Goal: Transaction & Acquisition: Register for event/course

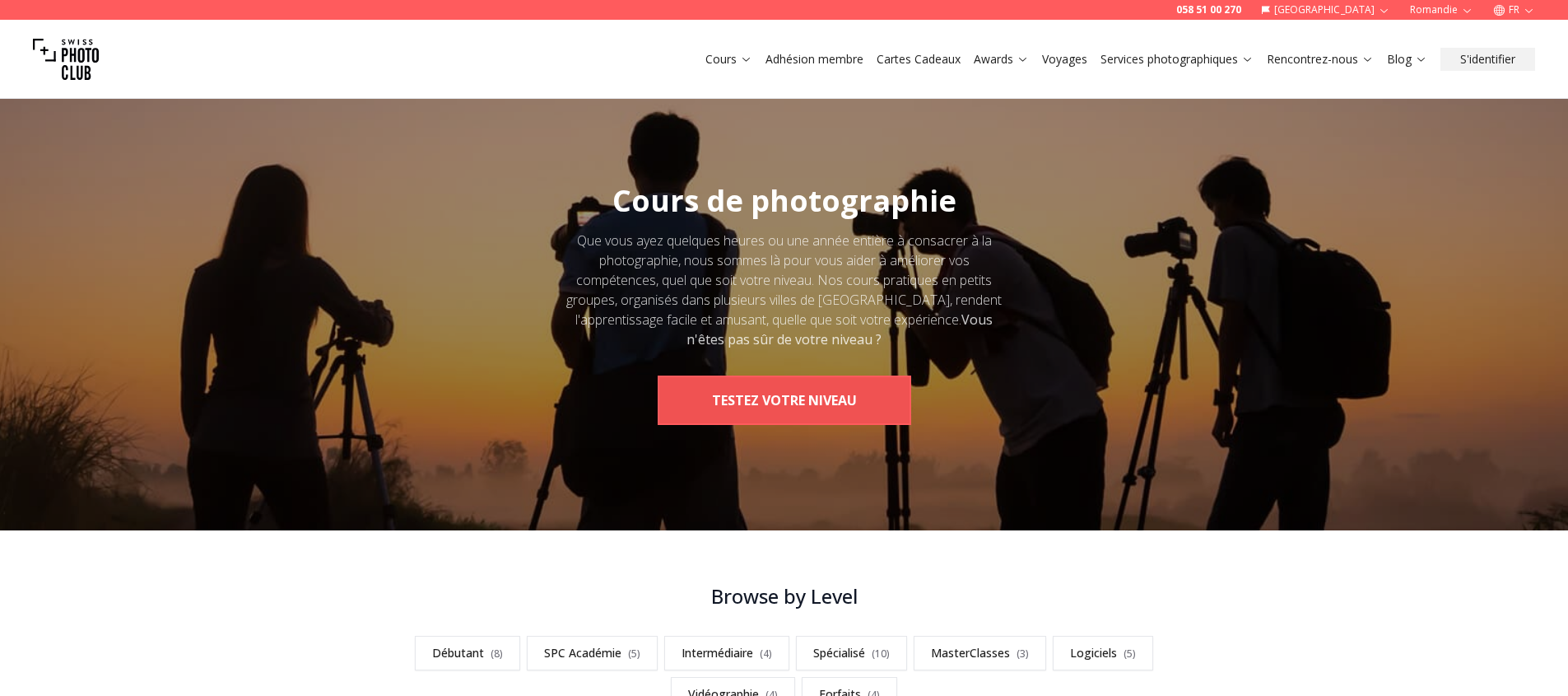
scroll to position [344, 0]
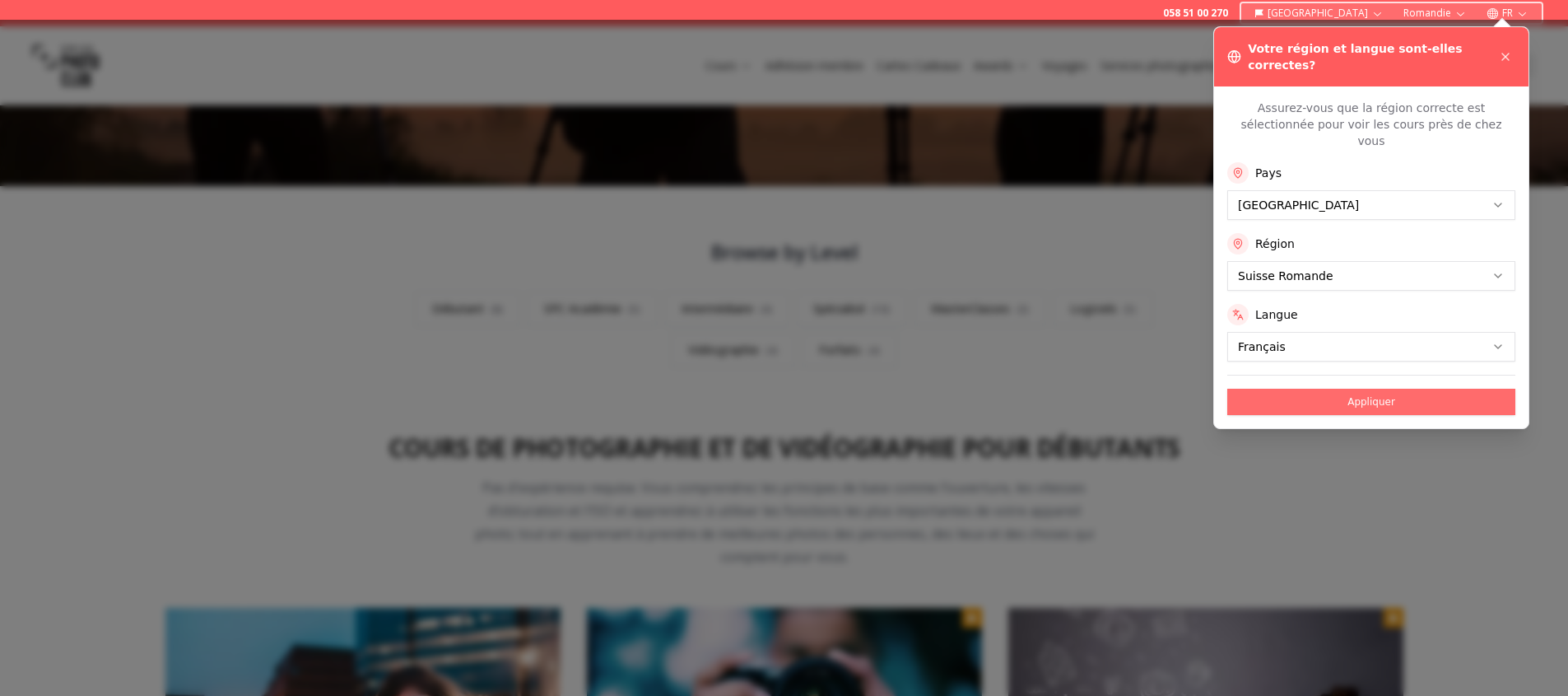
click at [1351, 389] on button "Appliquer" at bounding box center [1371, 402] width 288 height 26
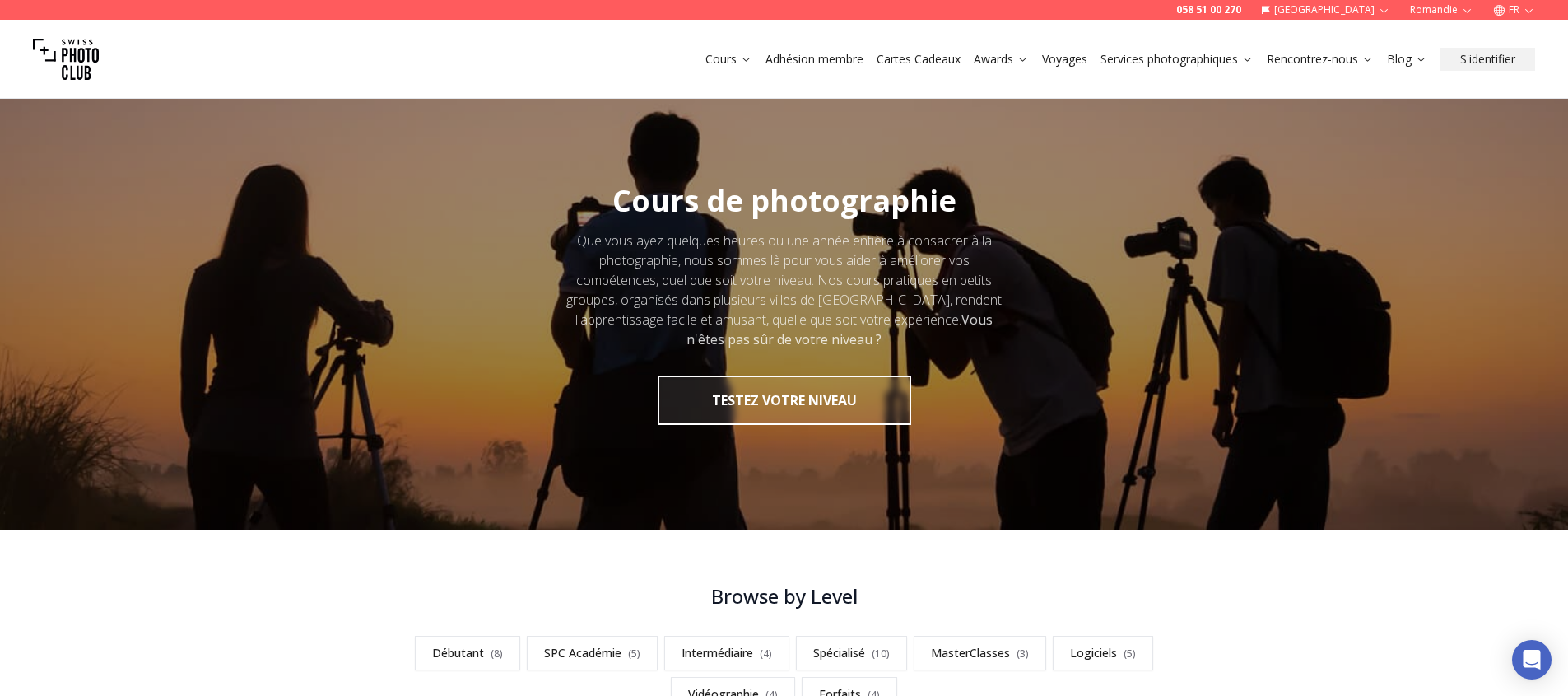
scroll to position [402, 0]
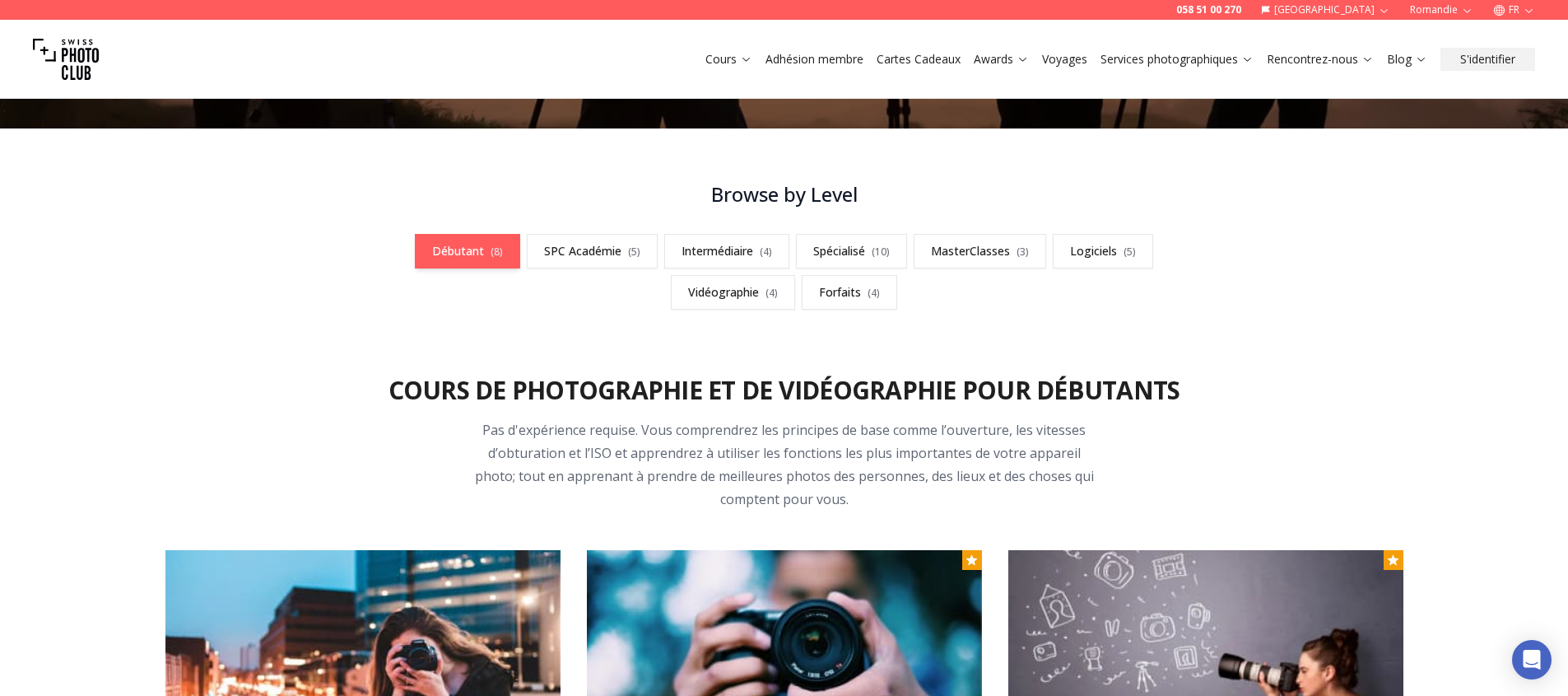
click at [483, 260] on link "Débutant ( 8 )" at bounding box center [467, 251] width 105 height 35
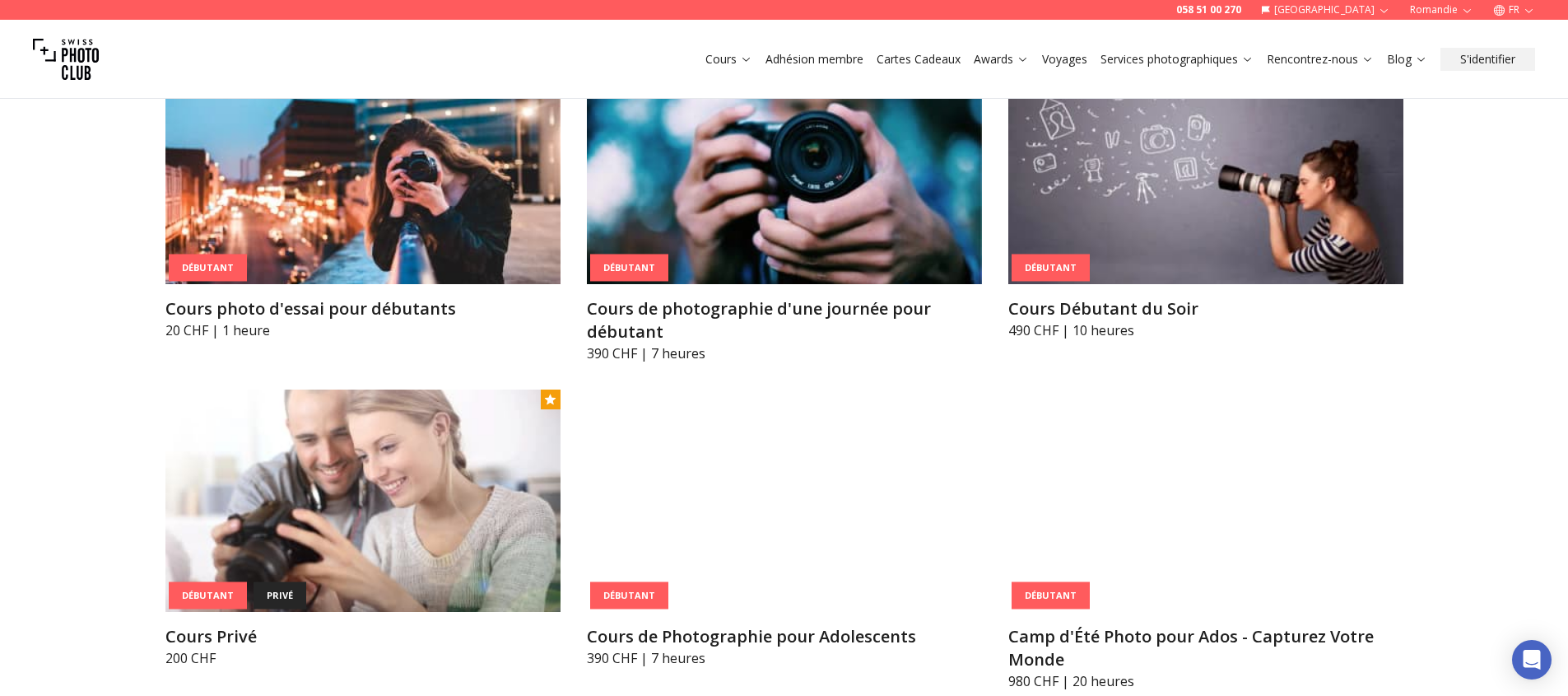
scroll to position [901, 0]
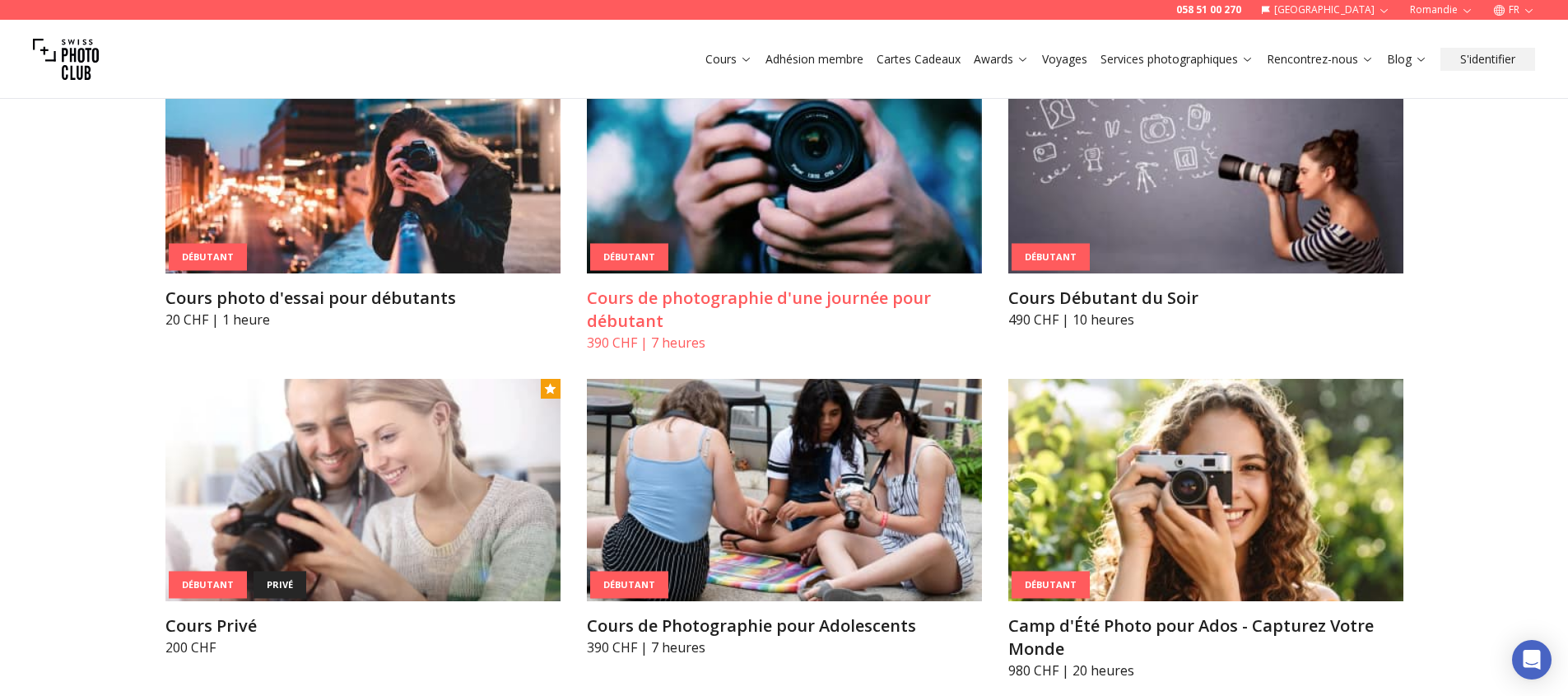
click at [729, 236] on img at bounding box center [784, 162] width 395 height 222
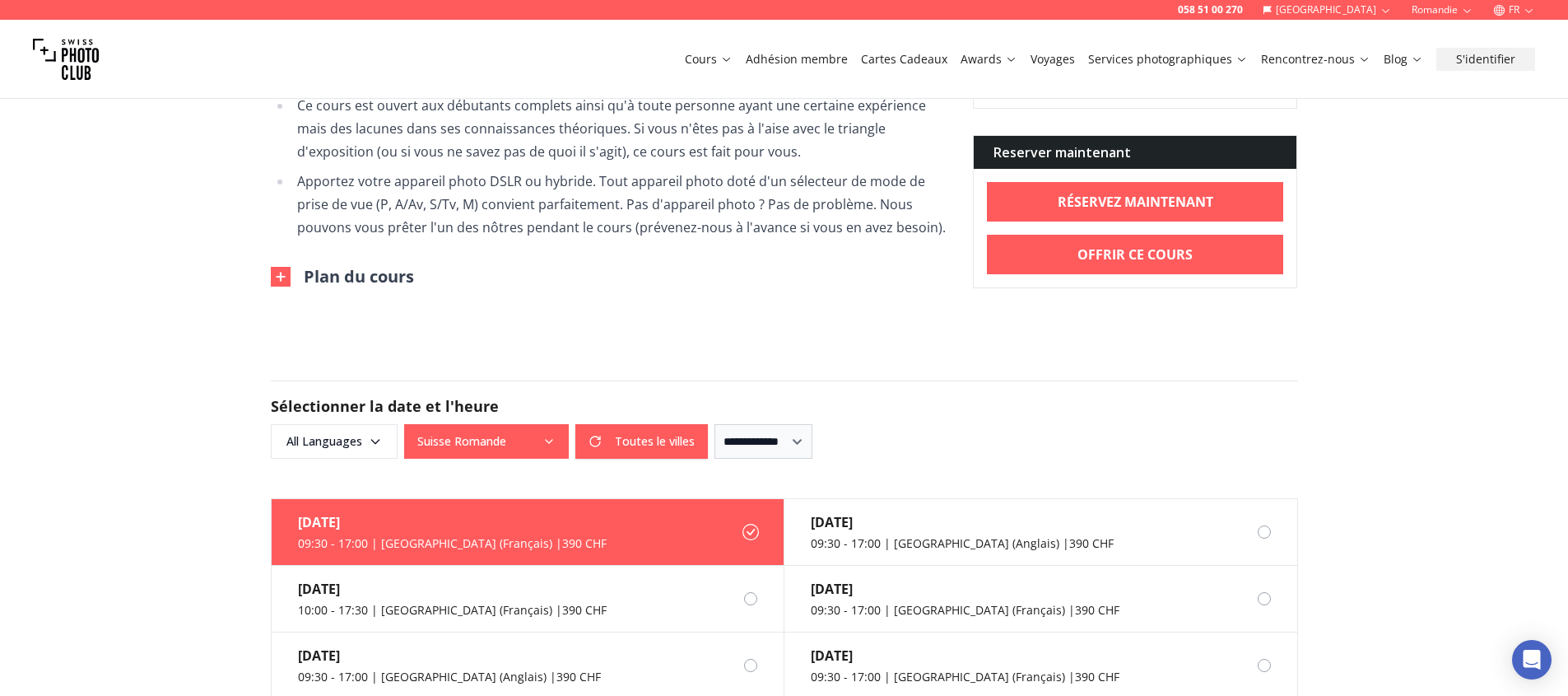
scroll to position [1161, 0]
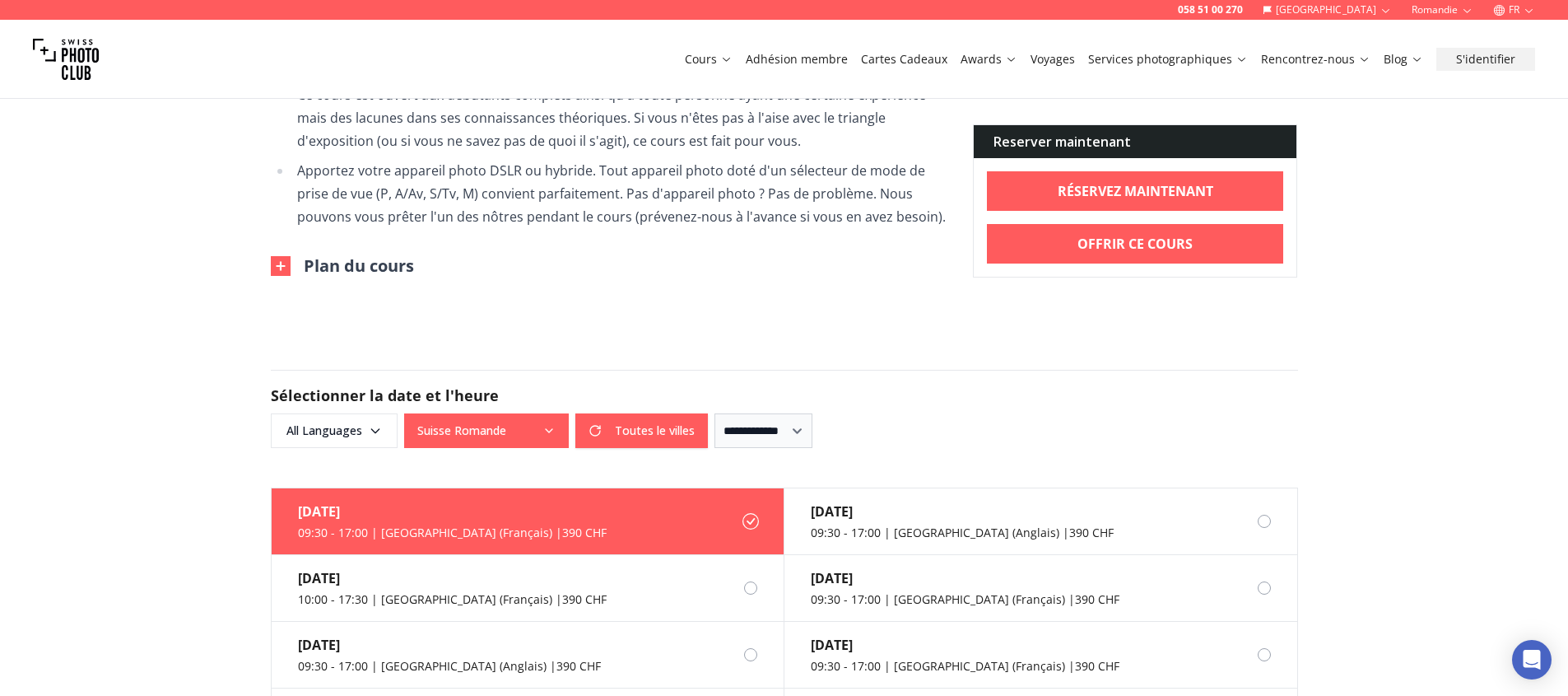
click at [359, 255] on button "Plan du cours" at bounding box center [342, 266] width 143 height 23
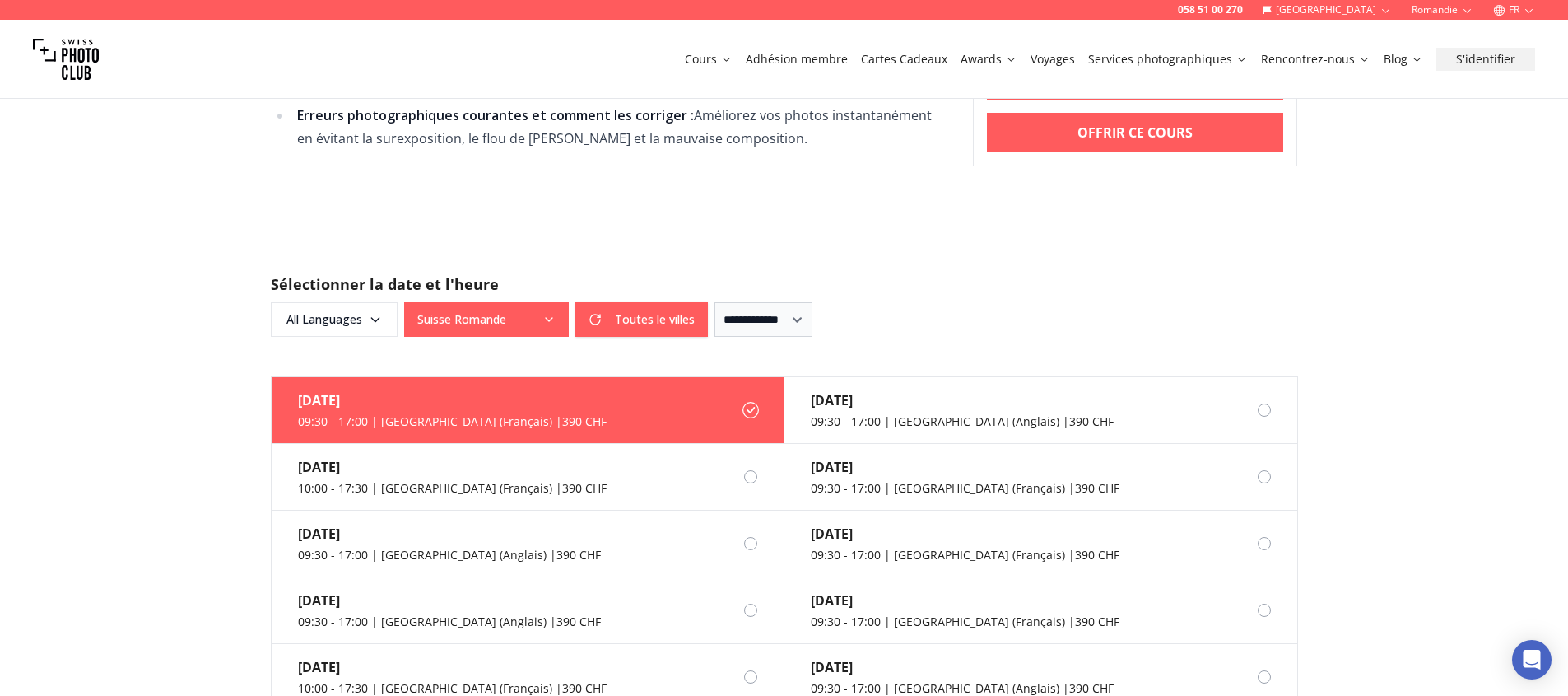
scroll to position [2074, 0]
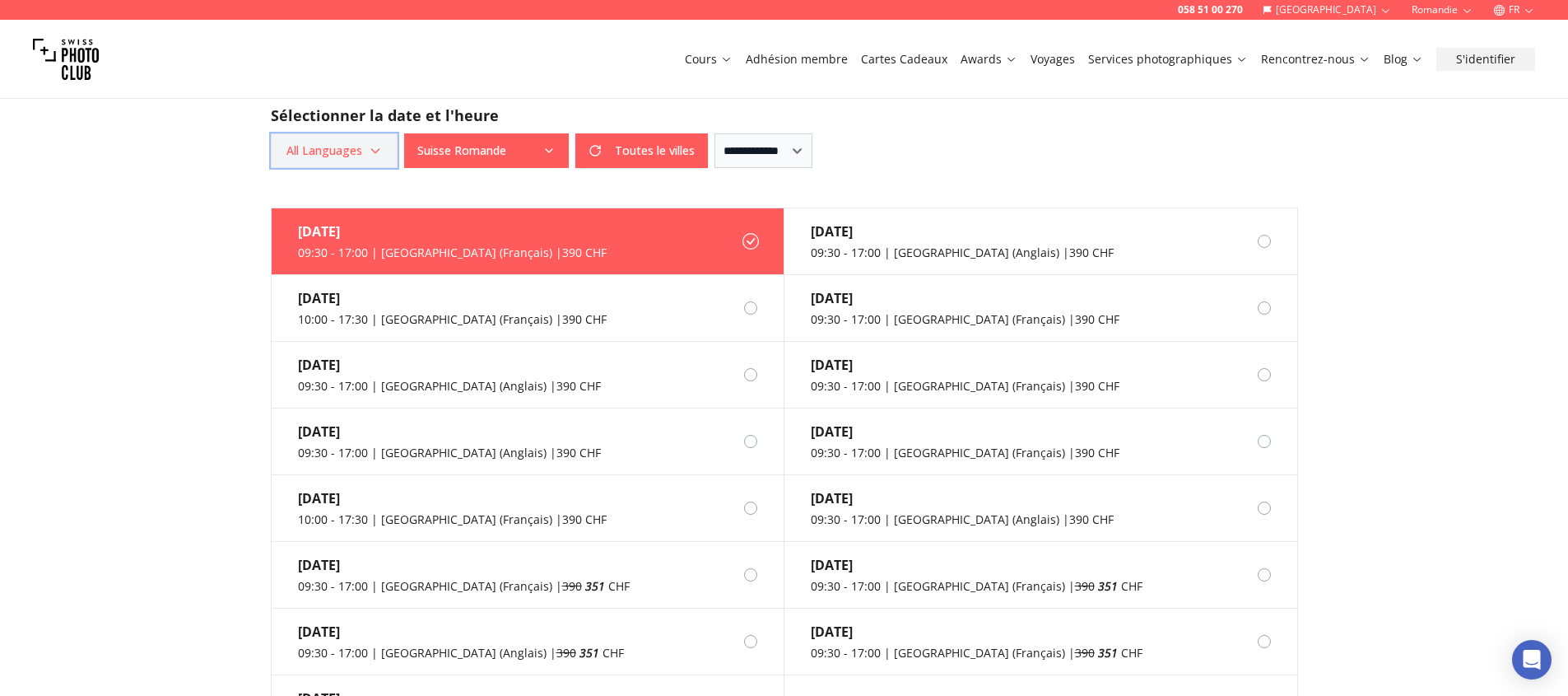
click at [373, 144] on icon "button" at bounding box center [375, 150] width 13 height 13
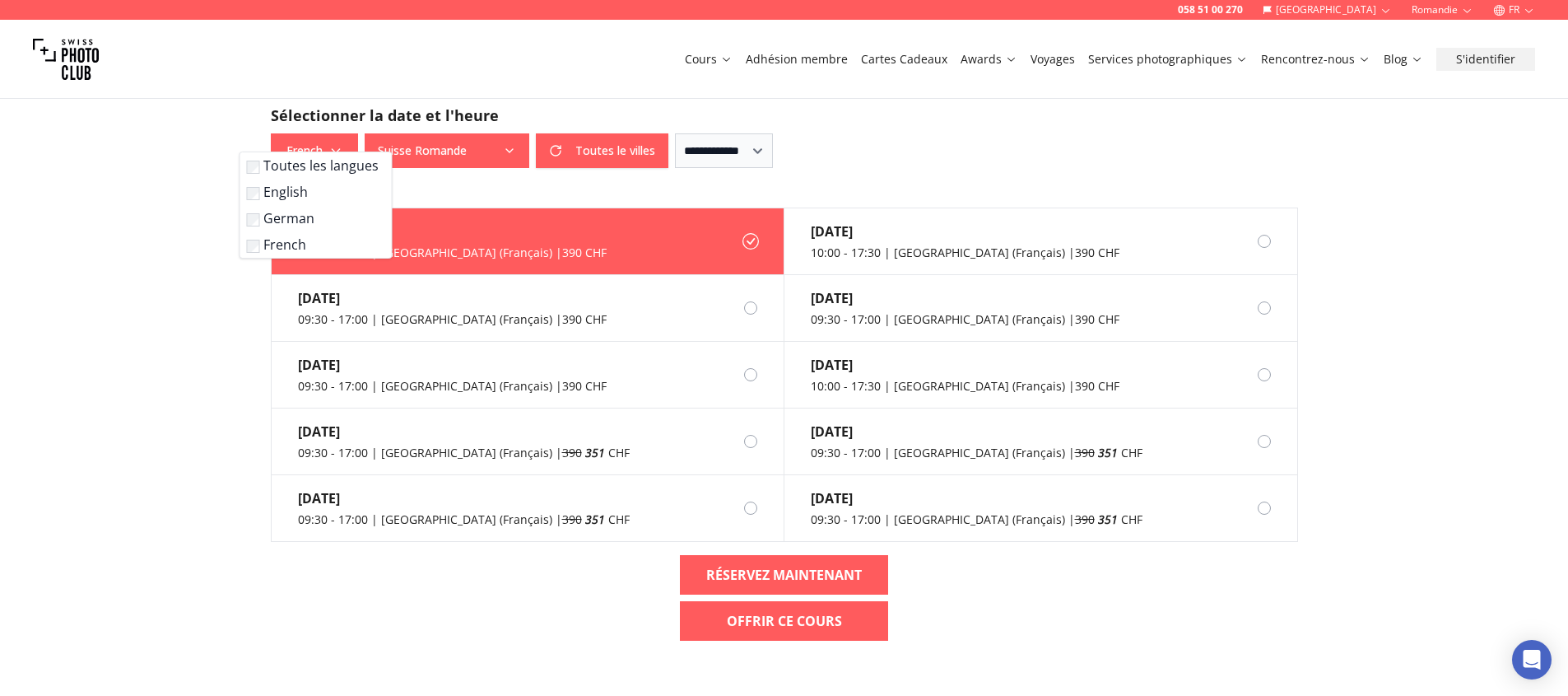
click at [482, 172] on form "**********" at bounding box center [784, 129] width 1053 height 157
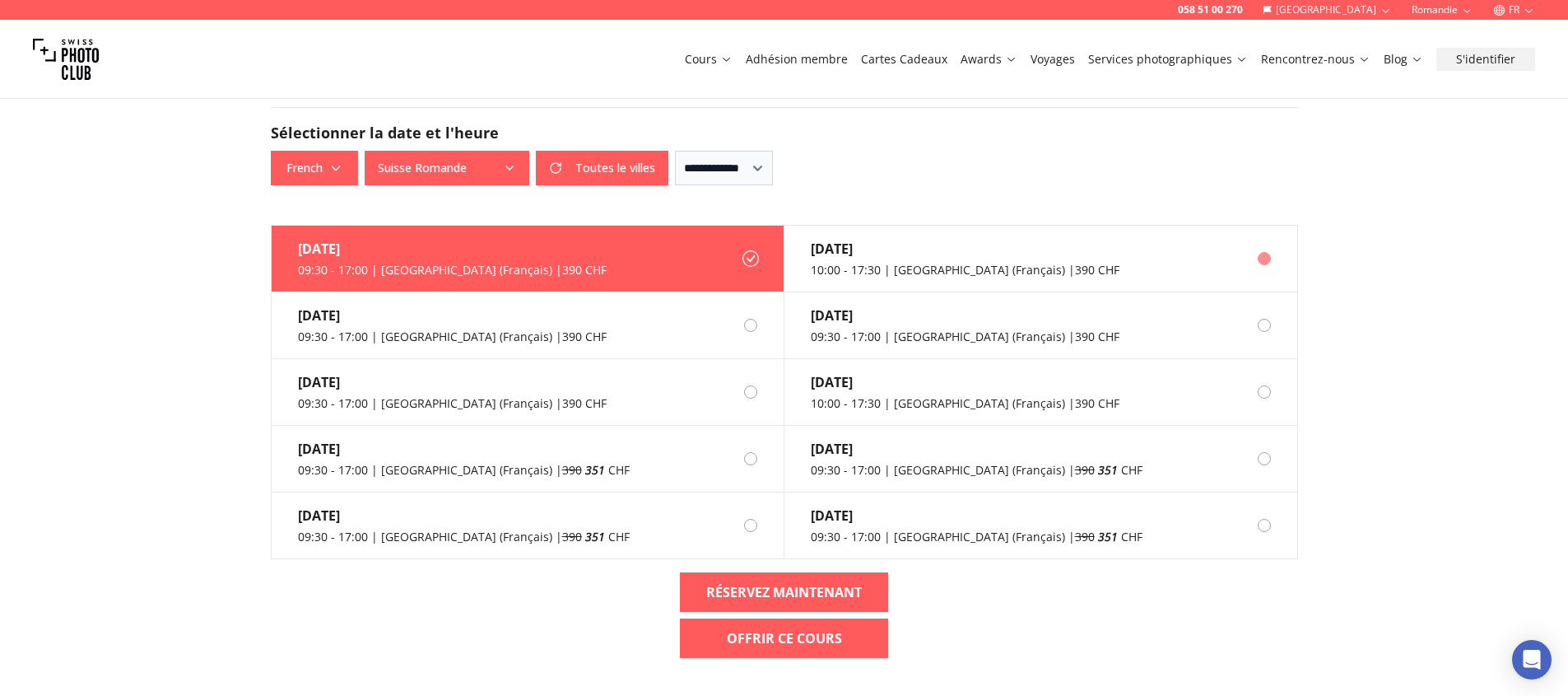
scroll to position [2046, 0]
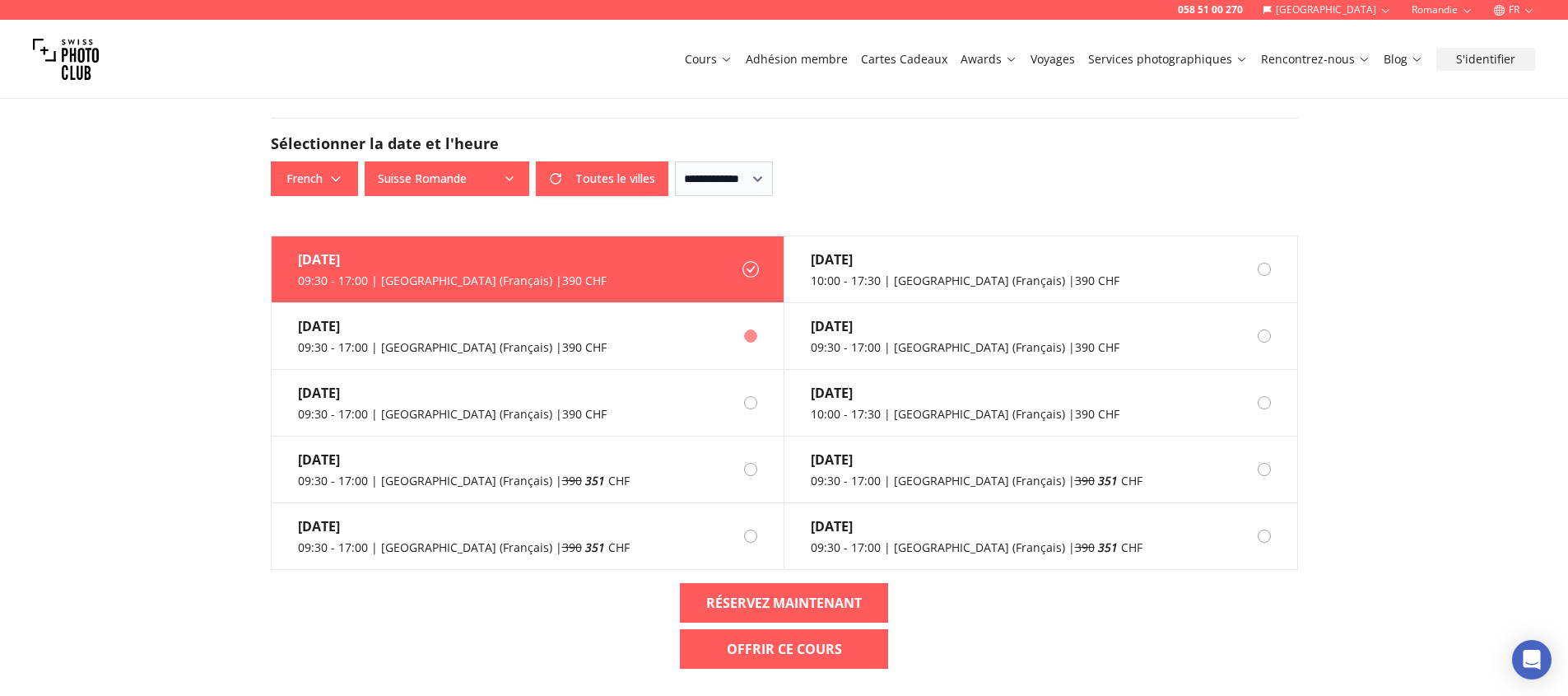
click at [714, 318] on label "[DATE] 09:30 - 17:00 | [GEOGRAPHIC_DATA] (Français) | 390 CHF" at bounding box center [528, 336] width 513 height 67
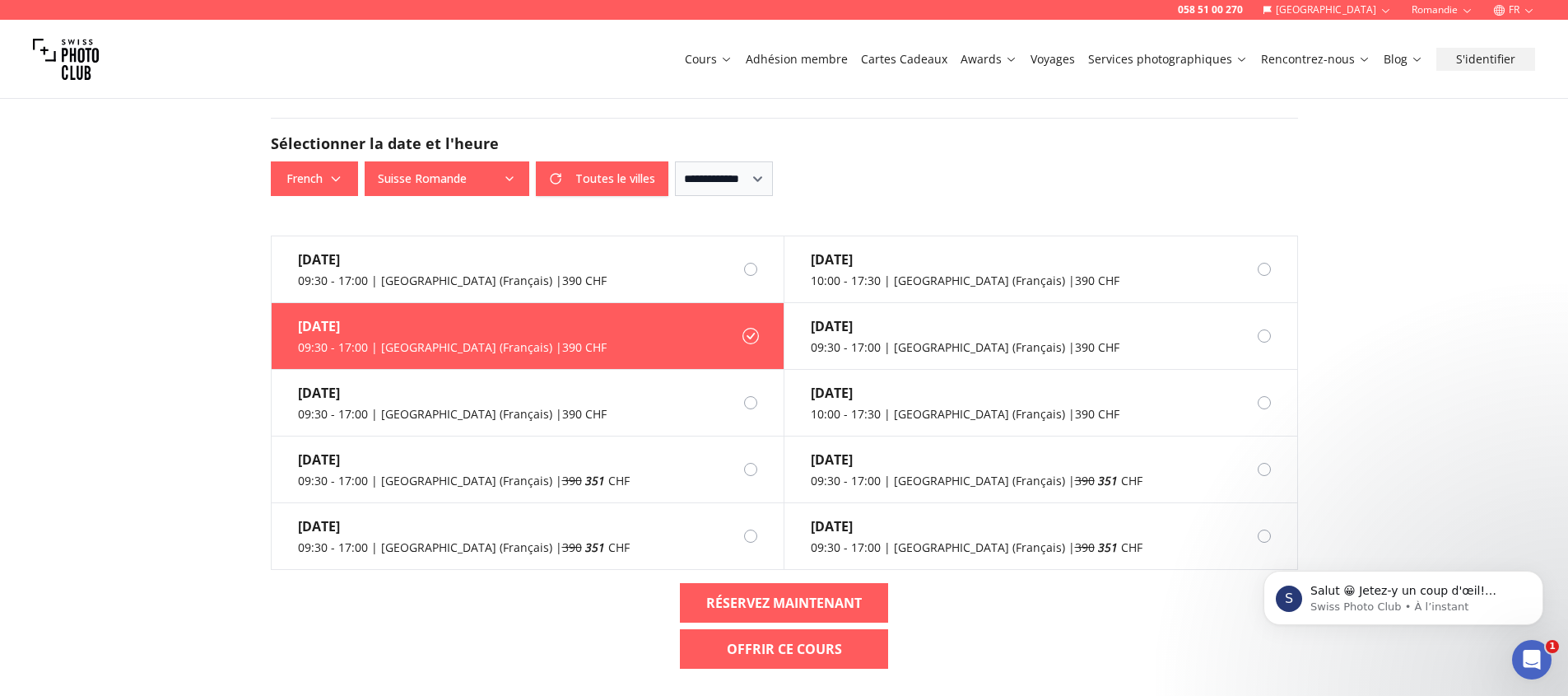
scroll to position [0, 0]
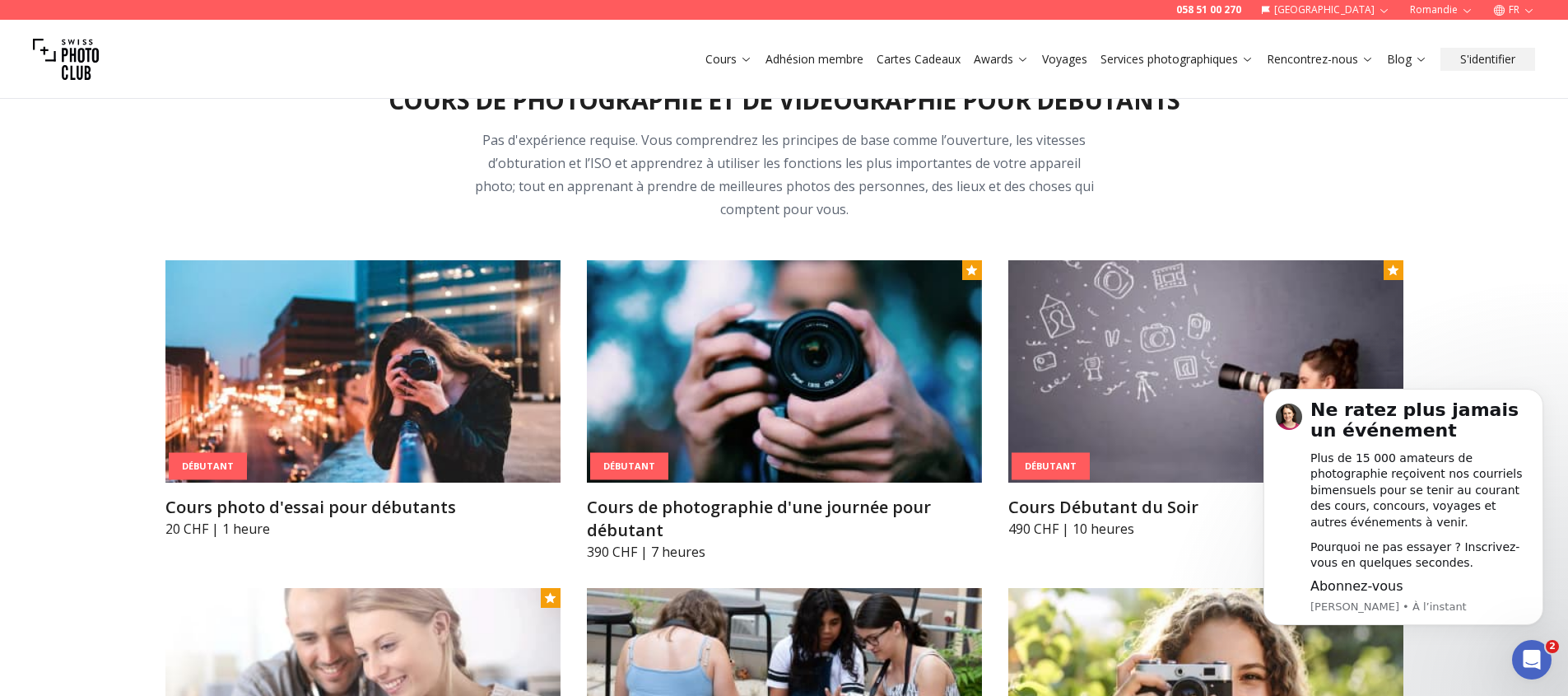
scroll to position [797, 0]
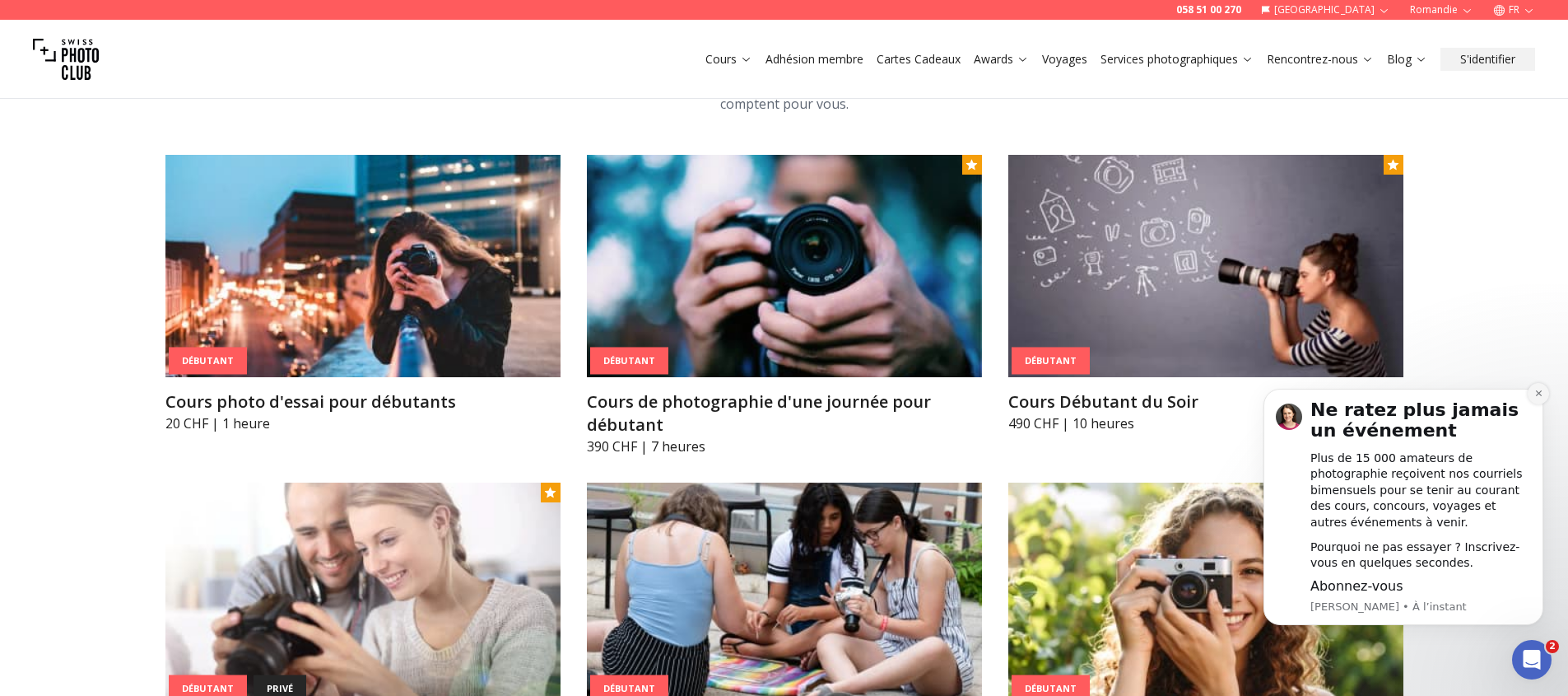
click at [1537, 393] on icon "Dismiss notification" at bounding box center [1537, 393] width 6 height 6
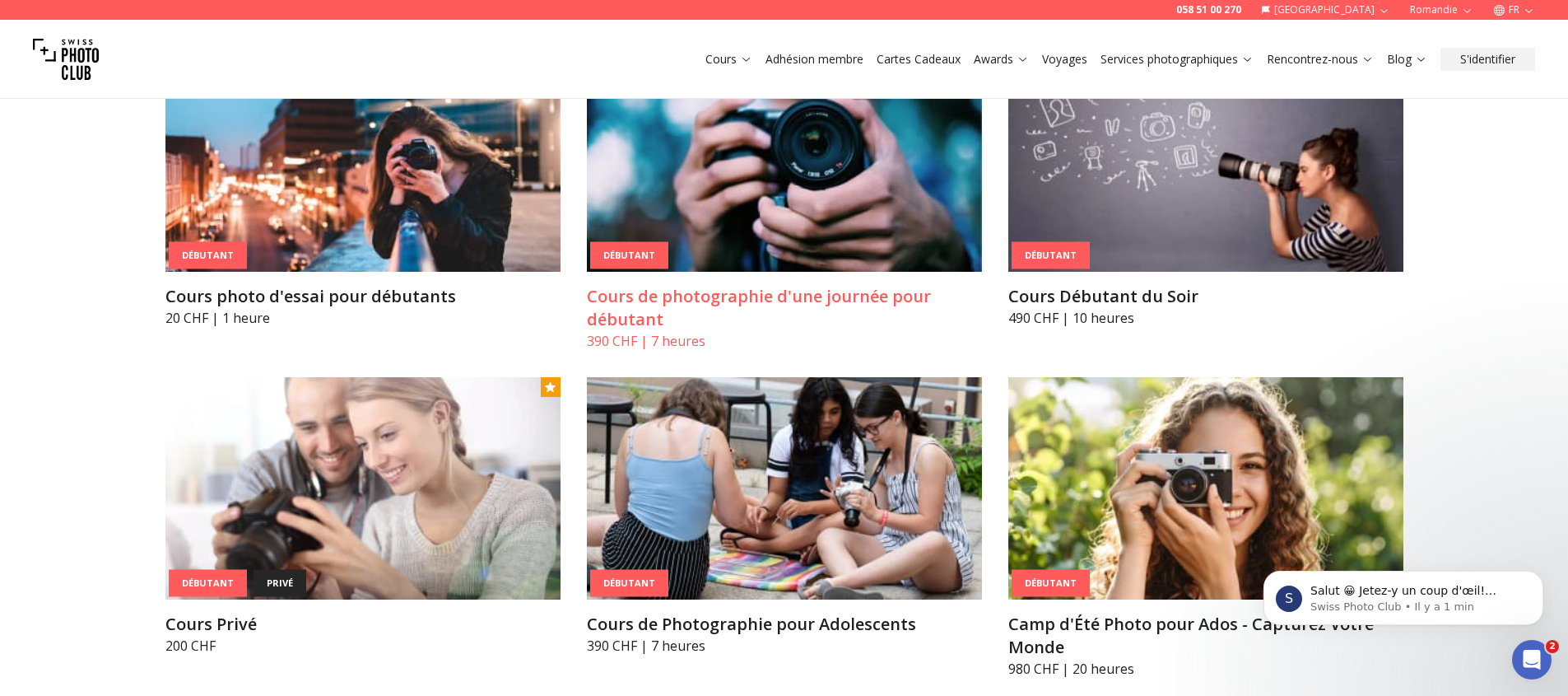
scroll to position [733, 0]
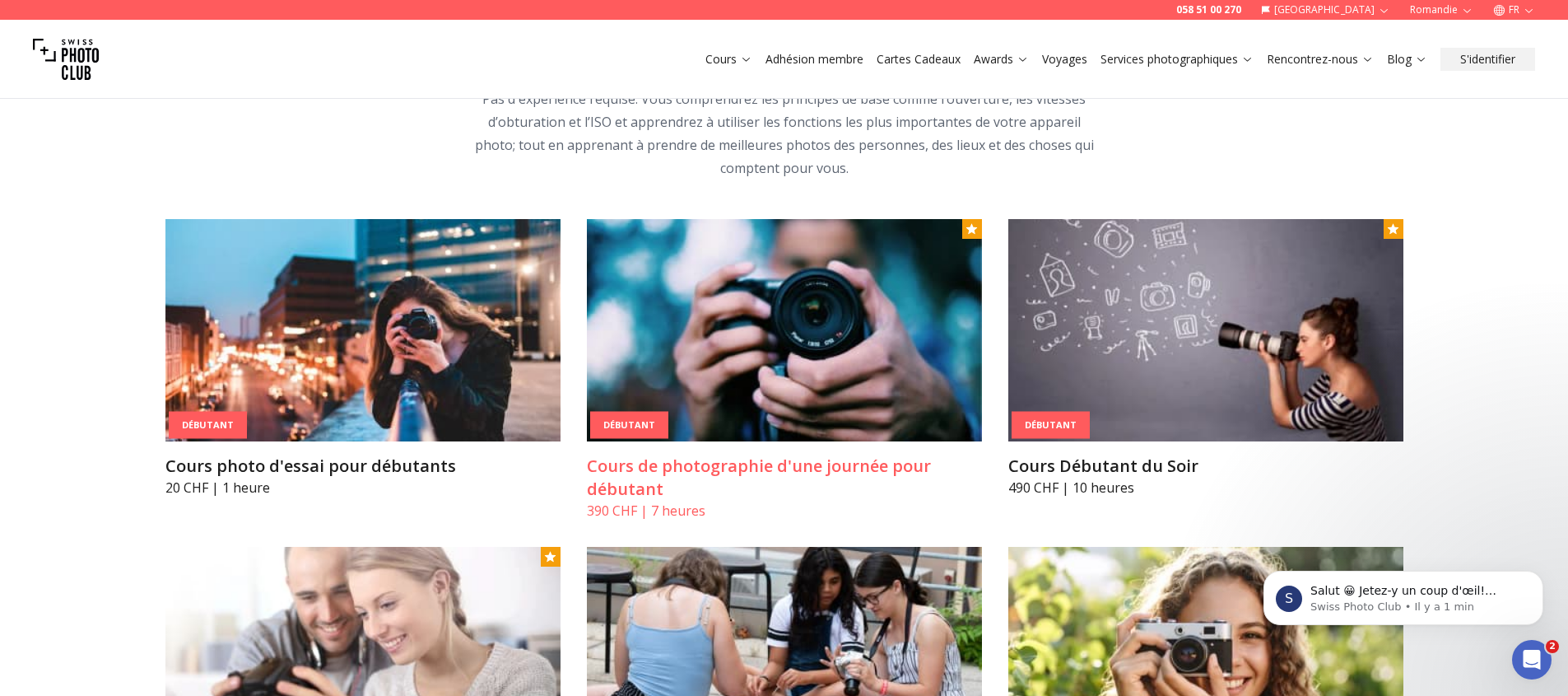
click at [713, 398] on img at bounding box center [784, 330] width 395 height 222
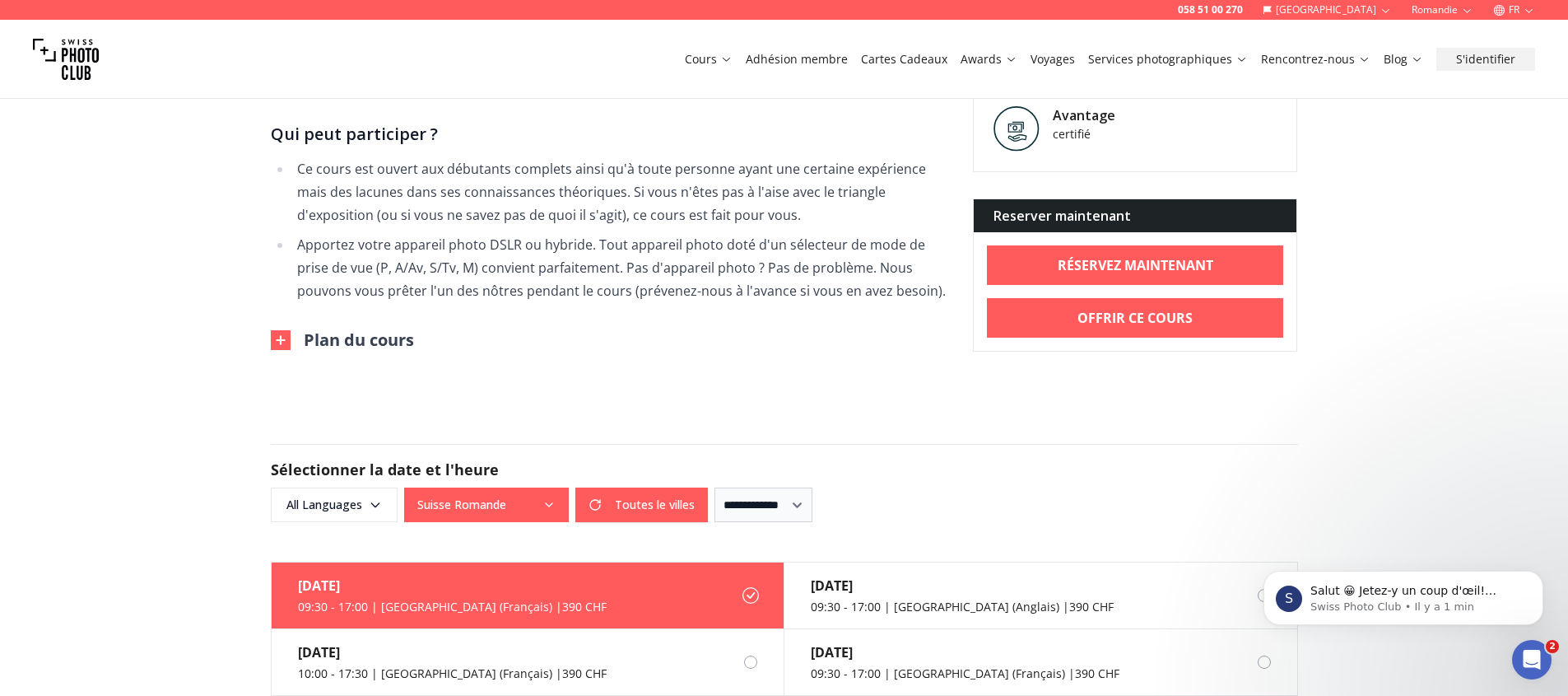
scroll to position [1099, 0]
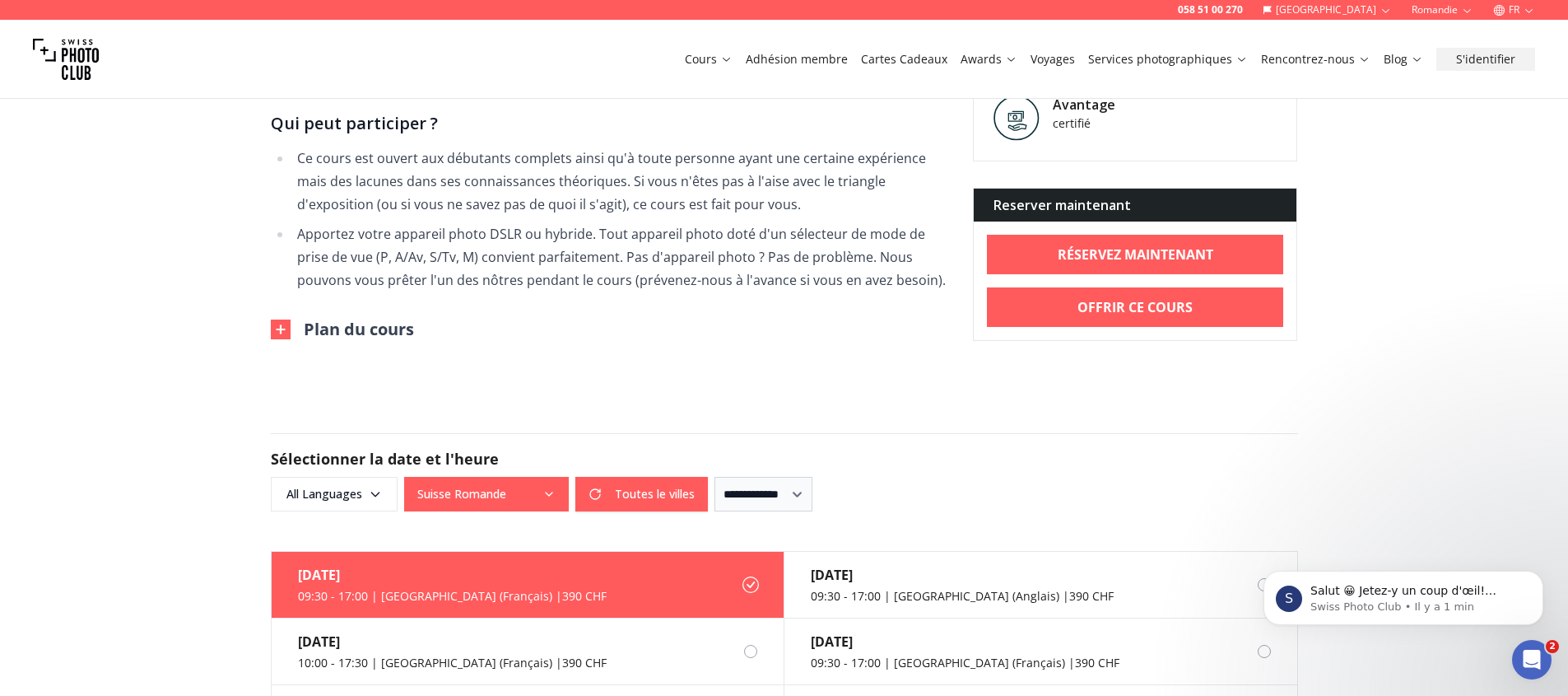
click at [381, 317] on button "Plan du cours" at bounding box center [342, 329] width 143 height 23
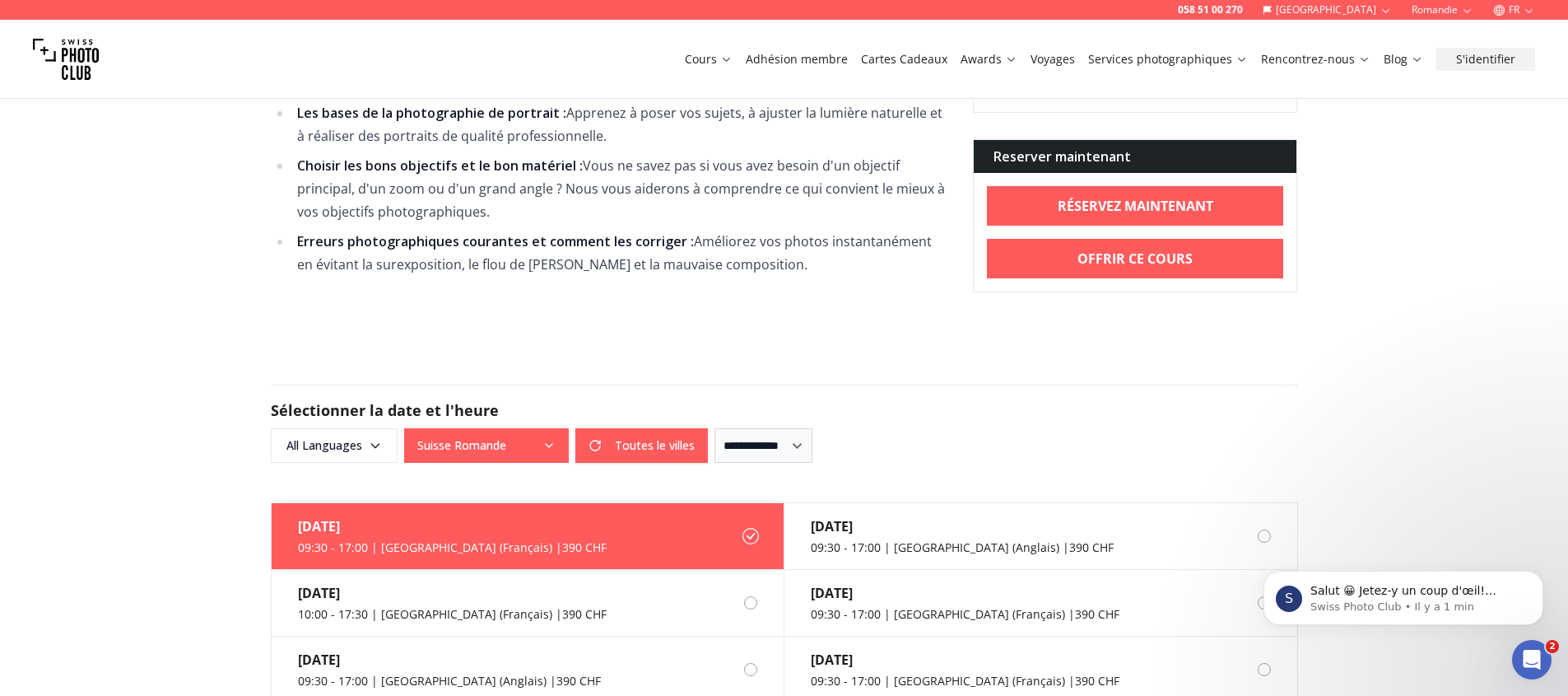
scroll to position [2027, 0]
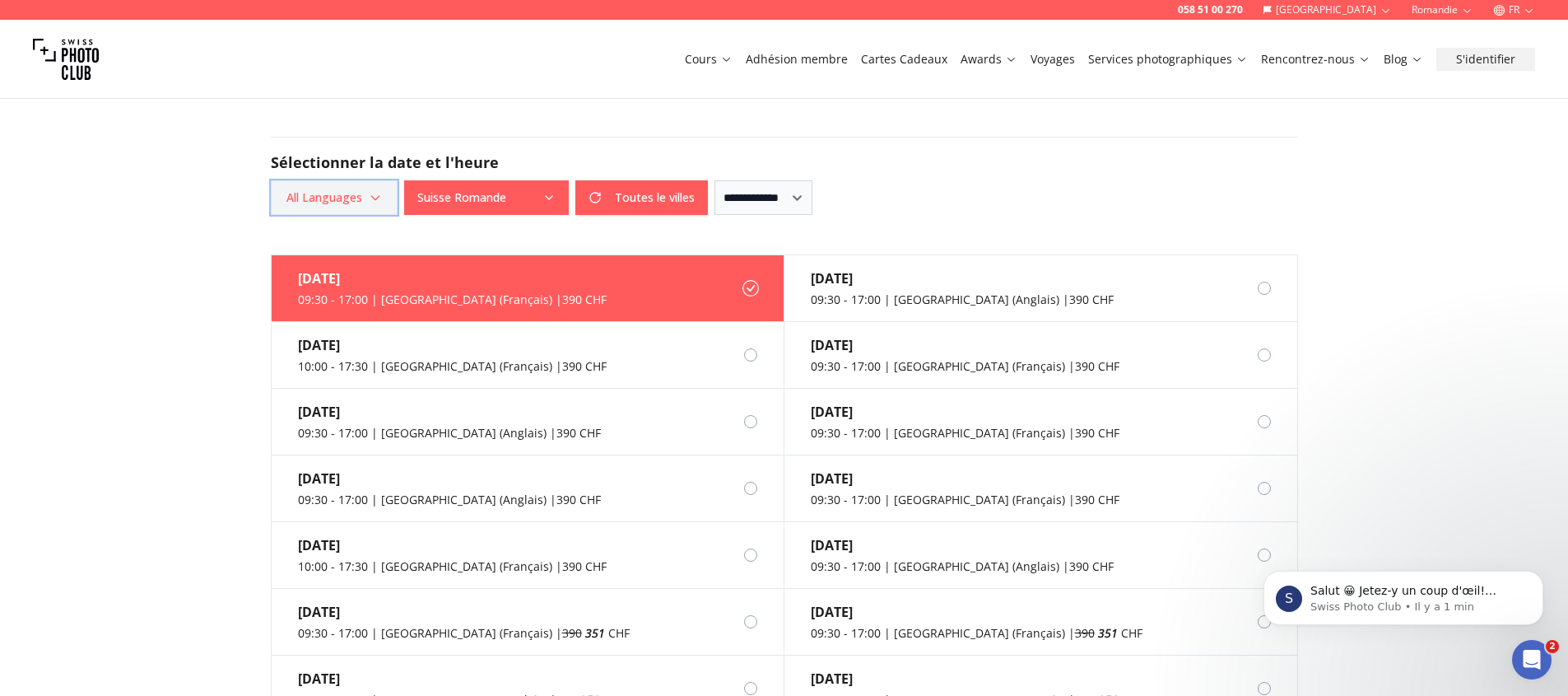
click at [379, 191] on icon "button" at bounding box center [375, 198] width 13 height 13
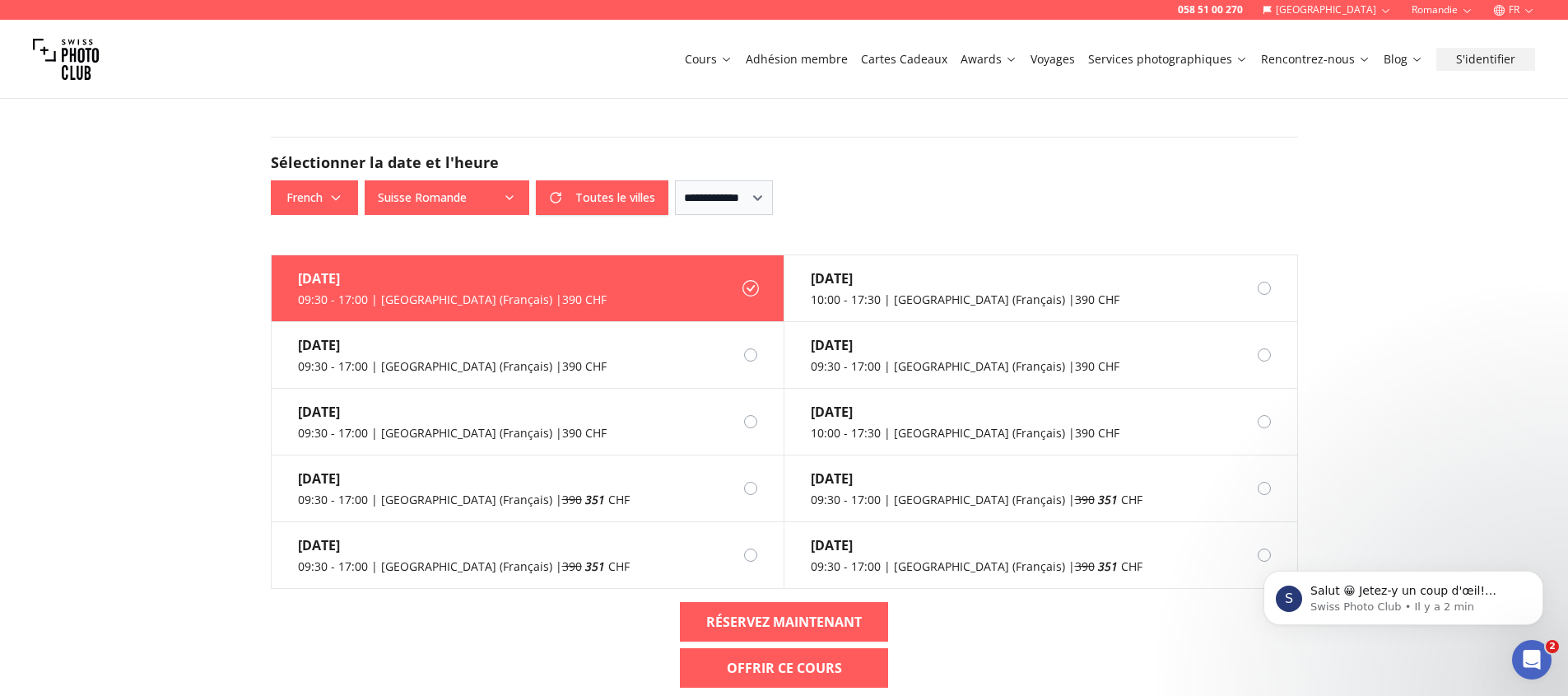
click at [171, 174] on div "058 51 00 270 Suisse Romandie FR Cours Adhésion membre Cartes Cadeaux Awards Vo…" at bounding box center [784, 45] width 1568 height 4143
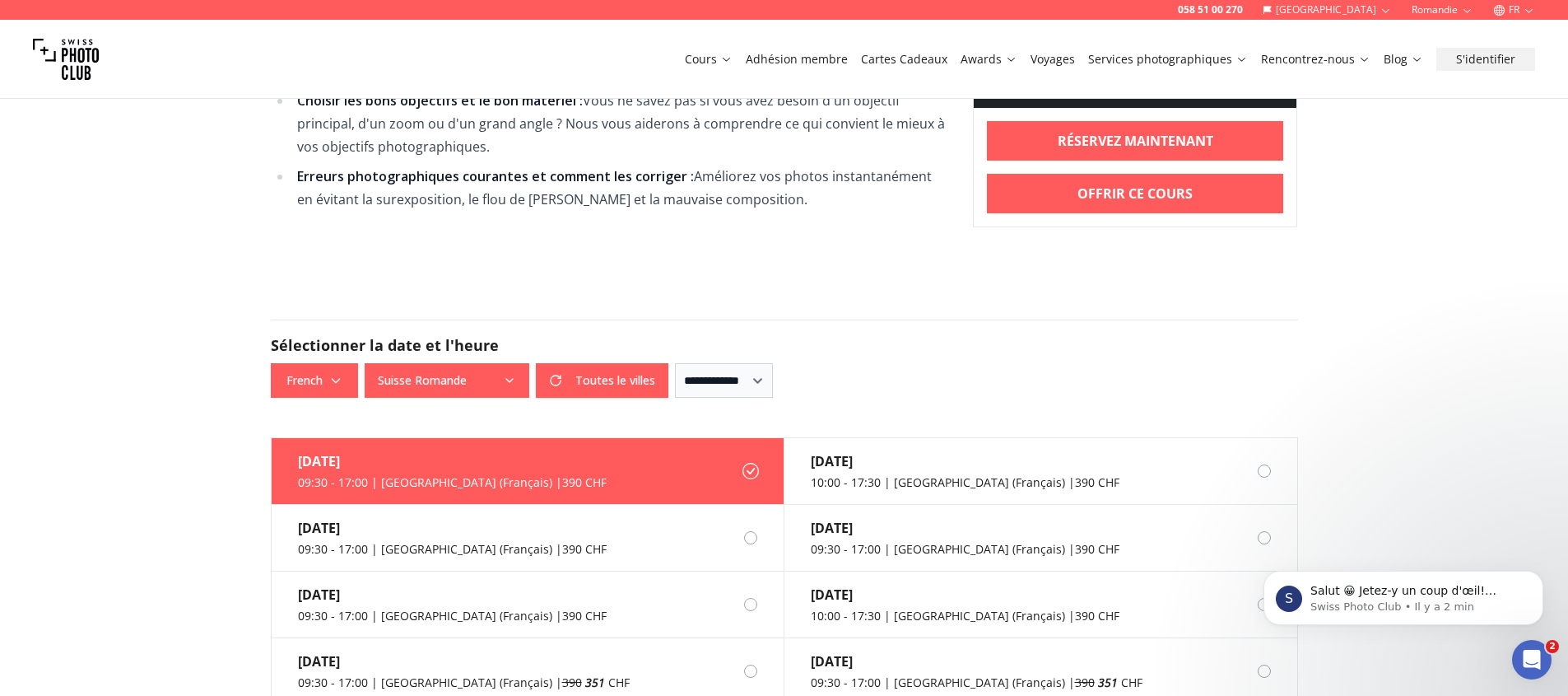
scroll to position [1854, 0]
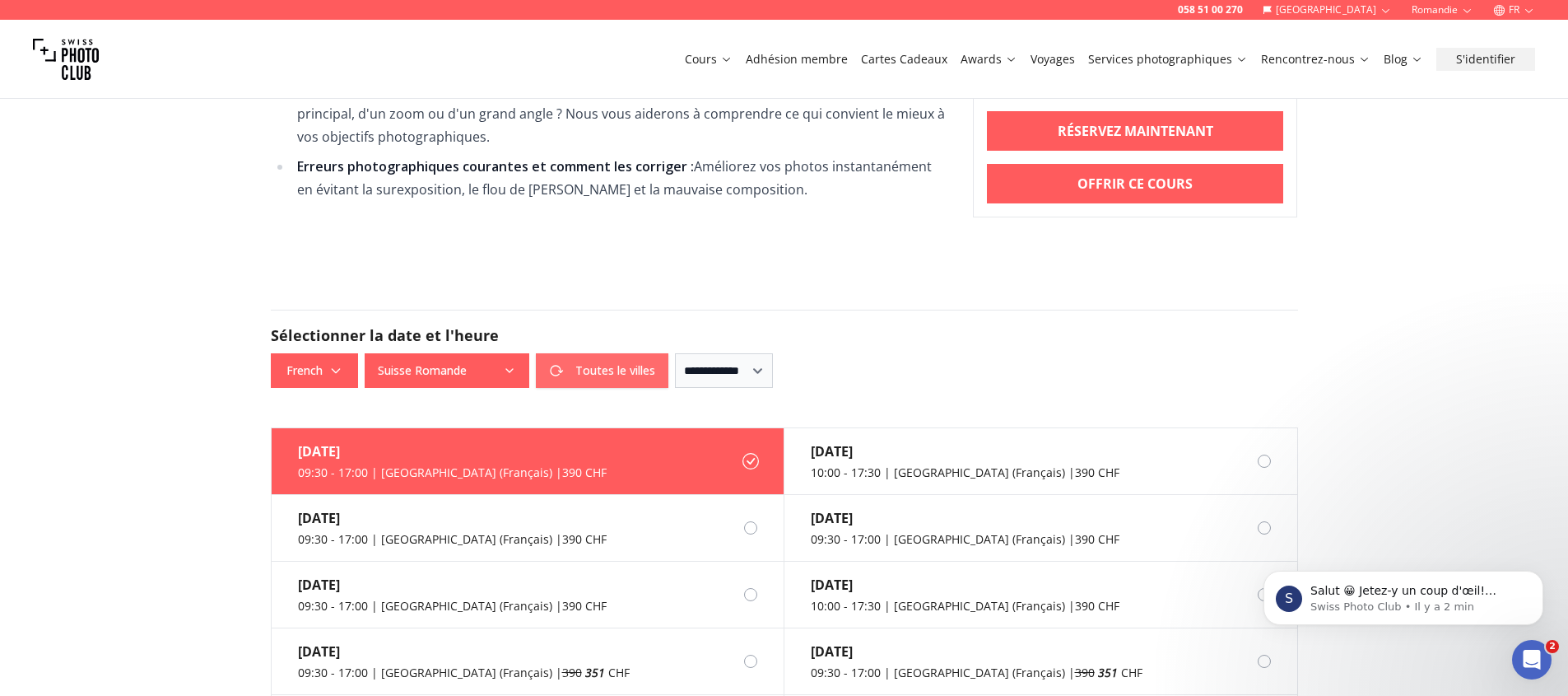
click at [626, 353] on button "Toutes le villes" at bounding box center [601, 370] width 132 height 35
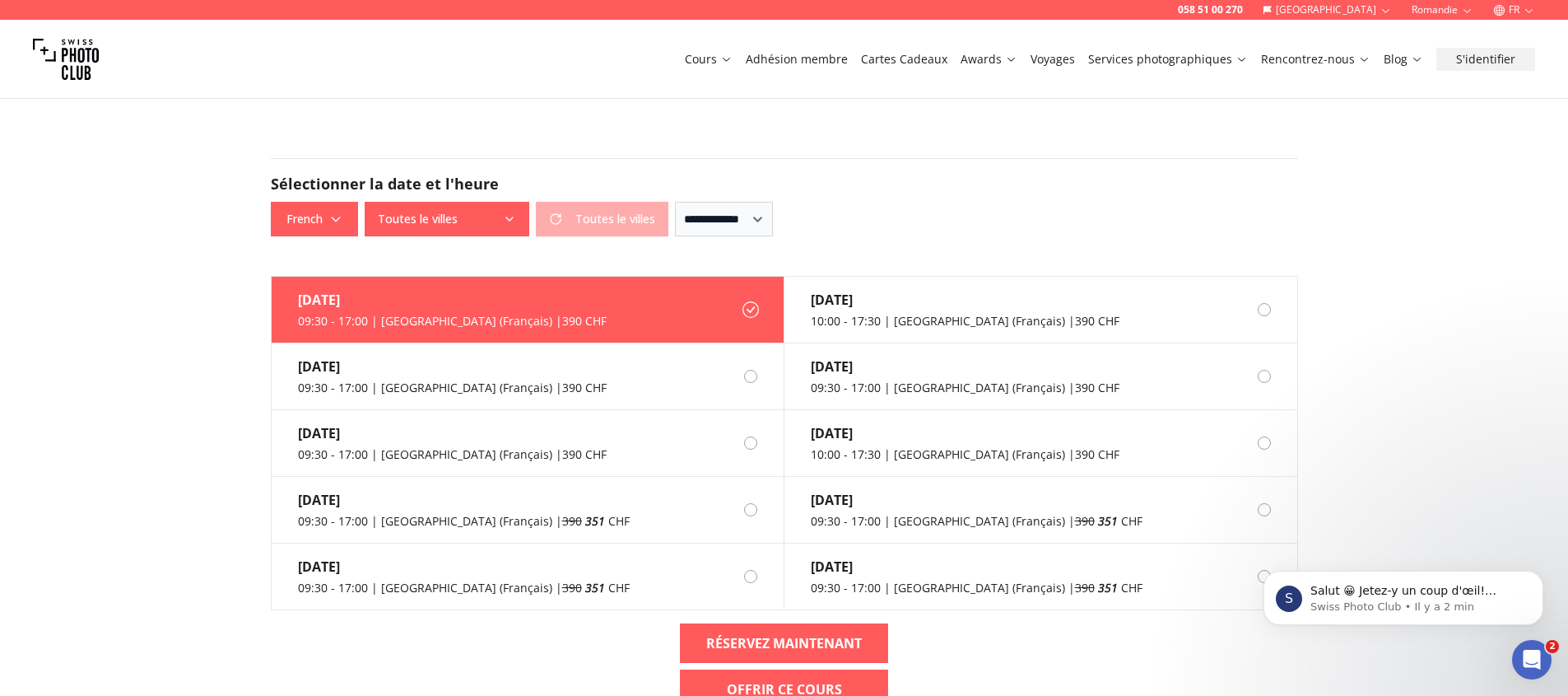
scroll to position [2016, 0]
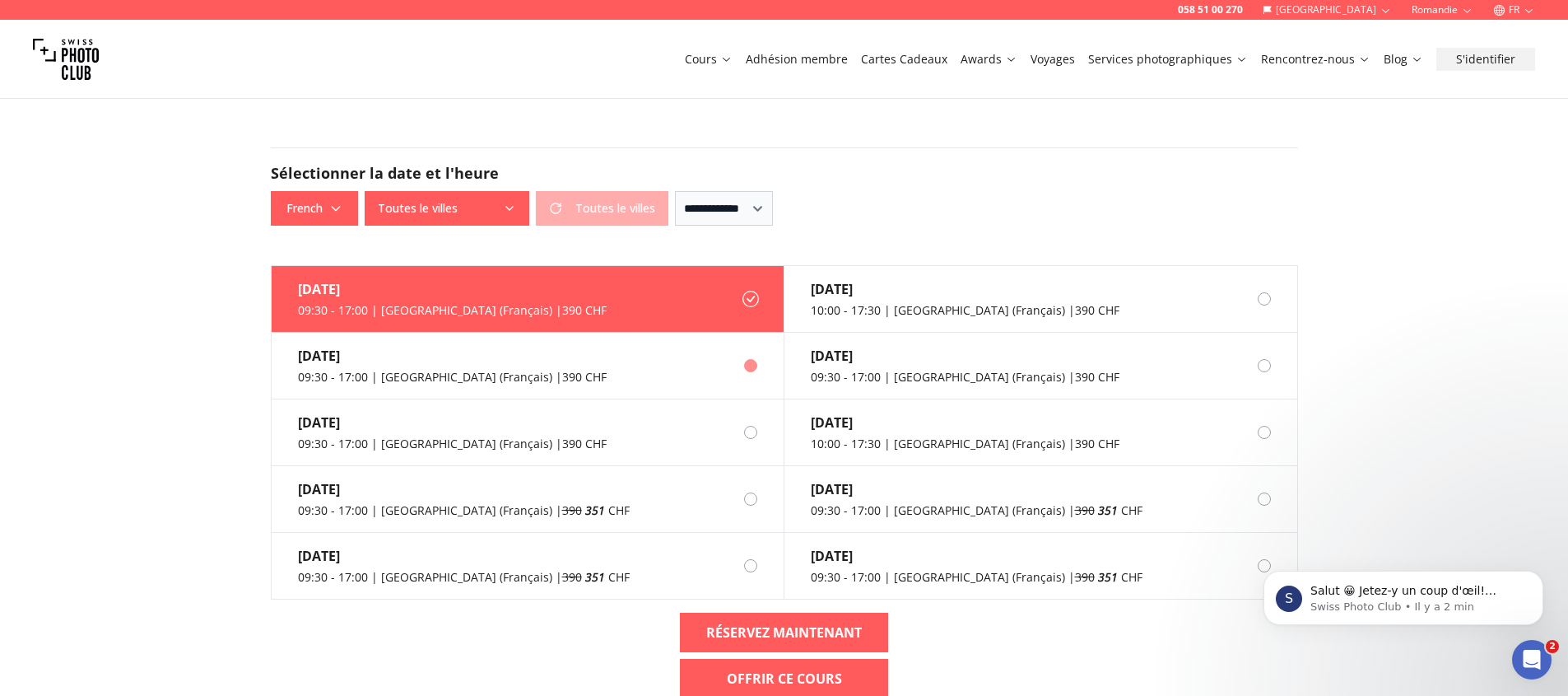
click at [433, 369] on div "09:30 - 17:00 | [GEOGRAPHIC_DATA] (Français) | 390 CHF" at bounding box center [453, 377] width 309 height 17
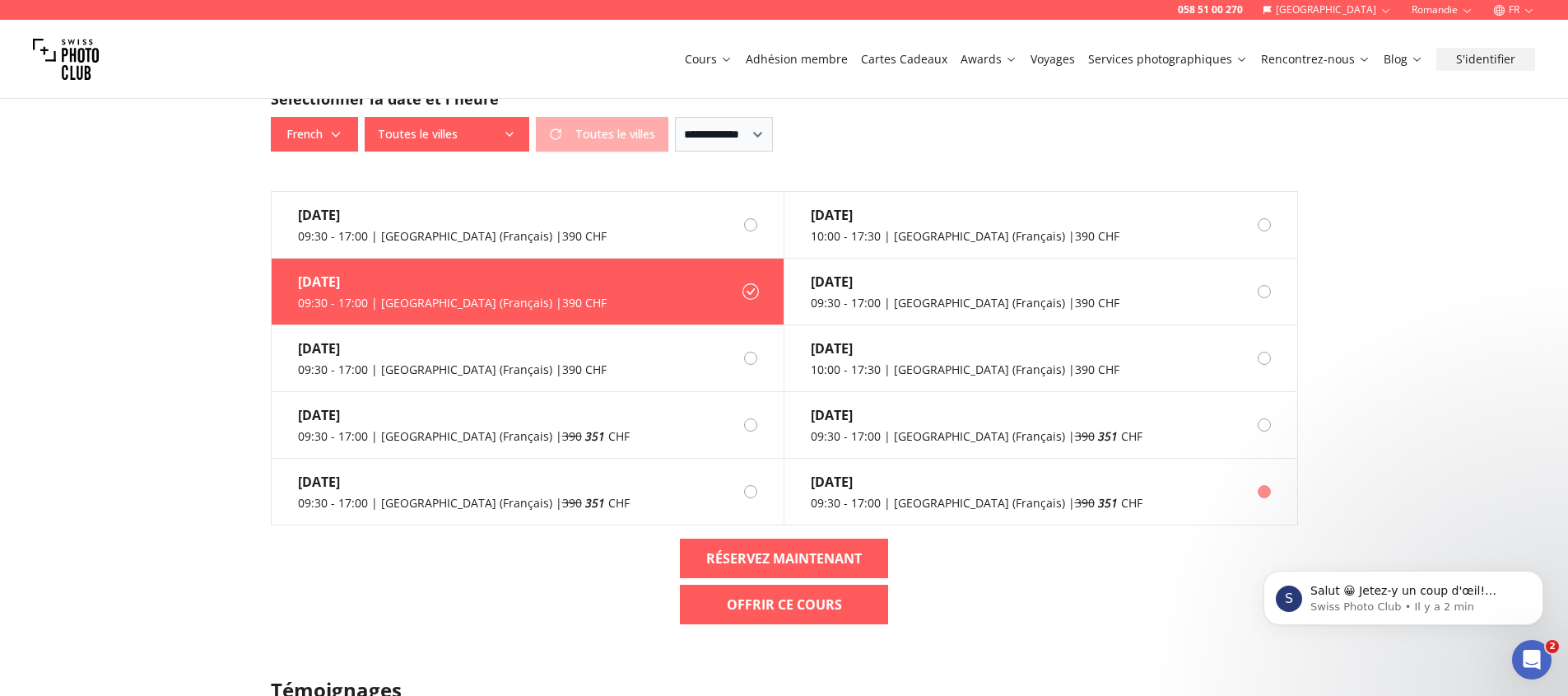
scroll to position [2101, 0]
